Goal: Information Seeking & Learning: Learn about a topic

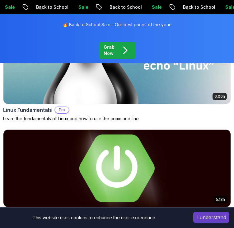
scroll to position [156, 0]
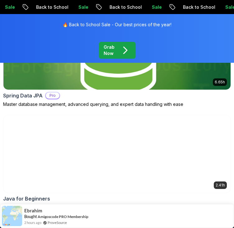
scroll to position [717, 0]
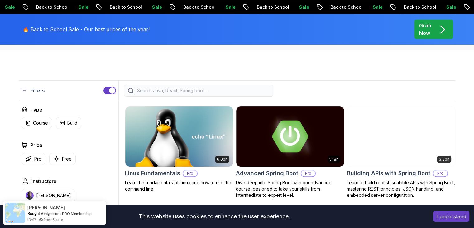
scroll to position [156, 0]
